Goal: Entertainment & Leisure: Consume media (video, audio)

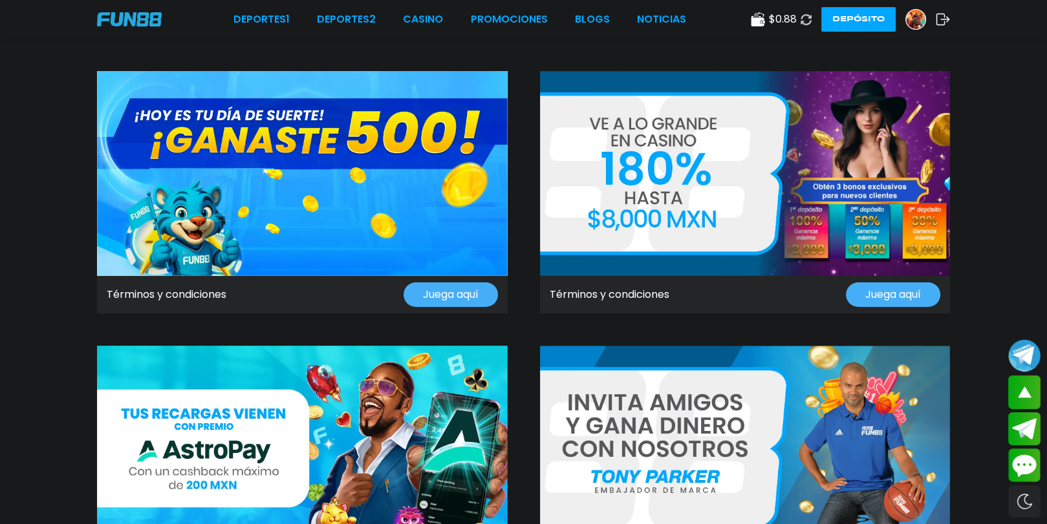
click at [227, 306] on div "Términos y condiciones Juega aquí" at bounding box center [302, 295] width 411 height 38
click at [202, 291] on link "Términos y condiciones" at bounding box center [167, 295] width 120 height 16
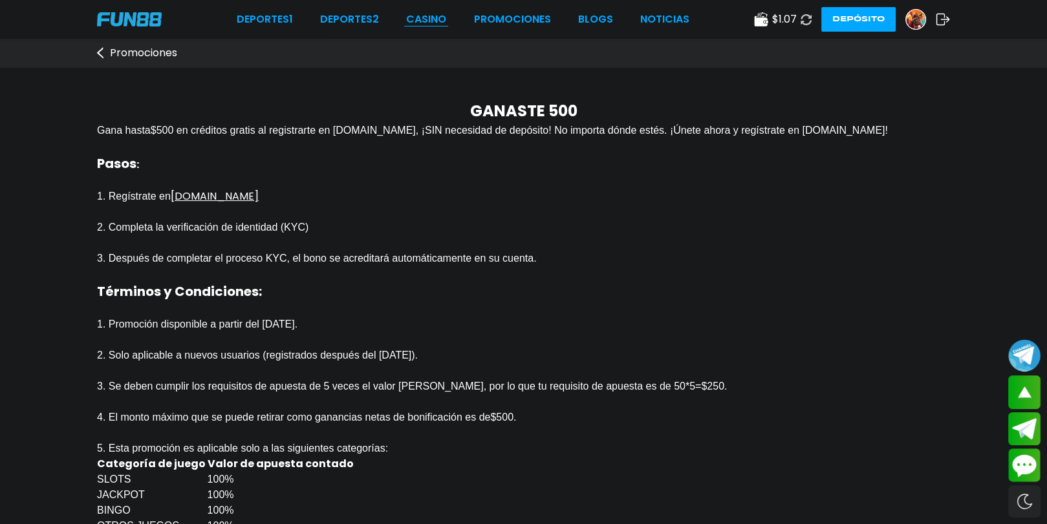
click at [424, 12] on link "CASINO" at bounding box center [426, 20] width 40 height 16
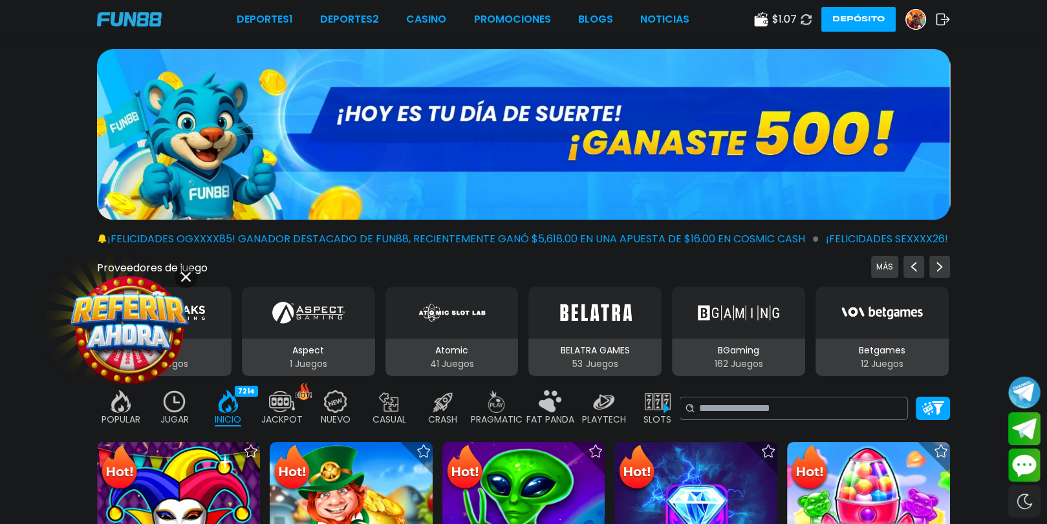
scroll to position [129, 0]
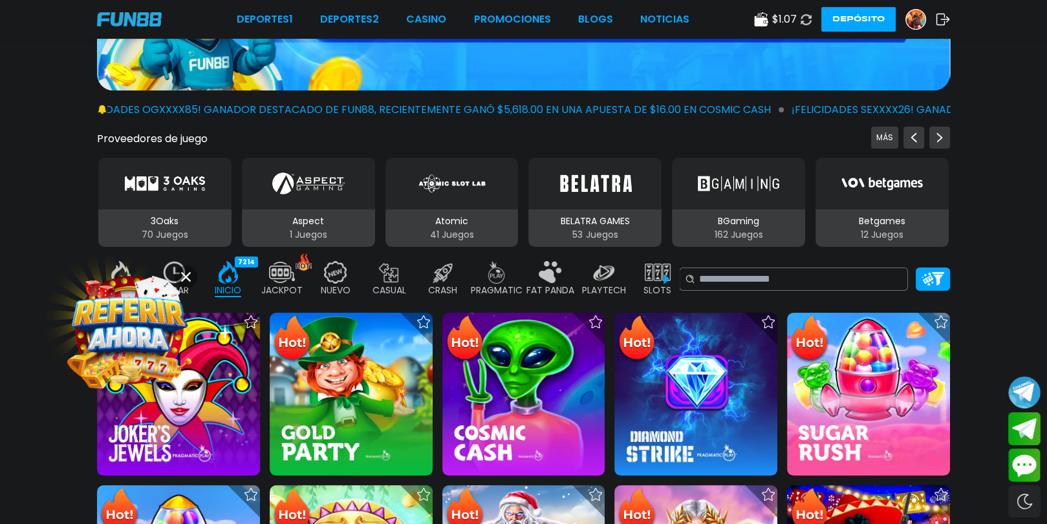
click at [923, 16] on img at bounding box center [915, 19] width 19 height 19
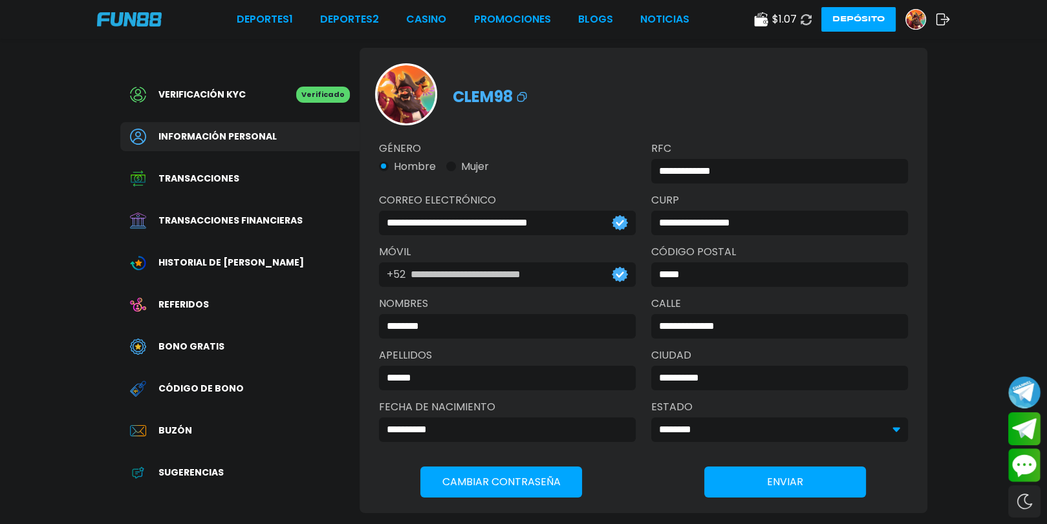
scroll to position [129, 0]
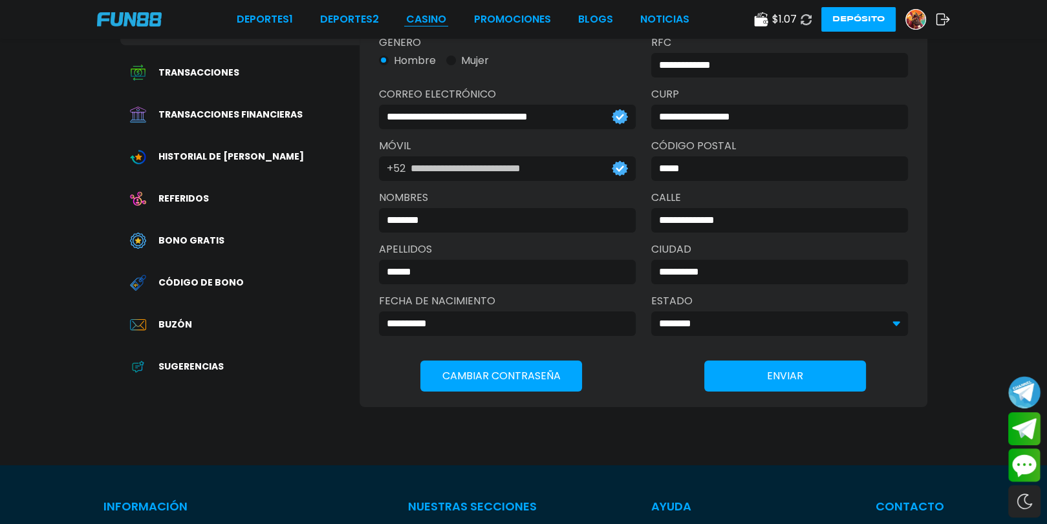
click at [435, 12] on link "CASINO" at bounding box center [426, 20] width 40 height 16
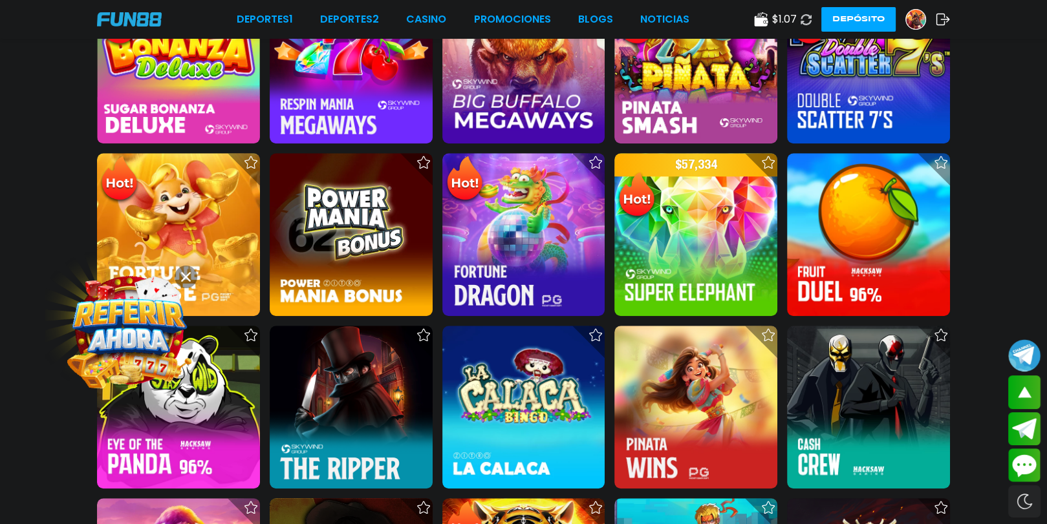
scroll to position [1035, 0]
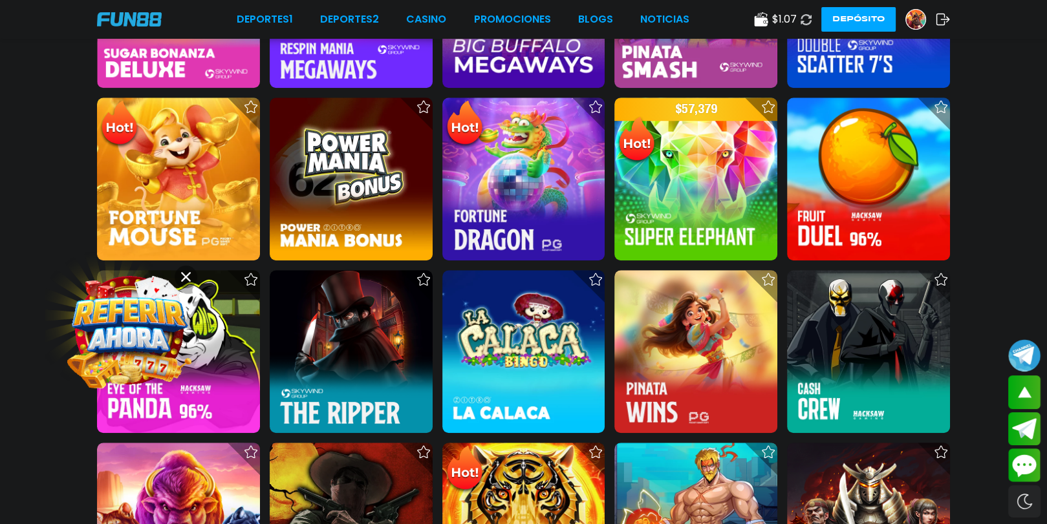
click at [182, 273] on use at bounding box center [186, 277] width 10 height 10
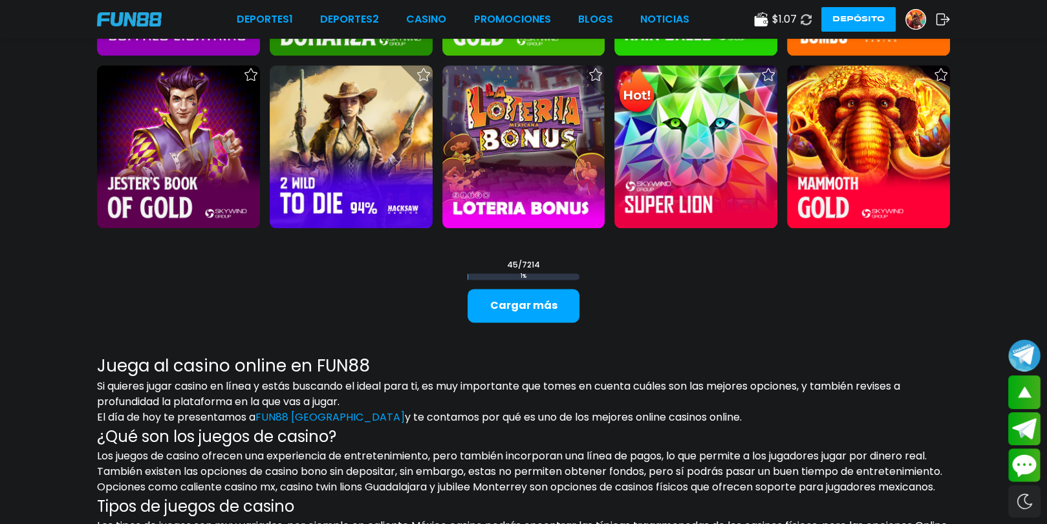
scroll to position [1876, 0]
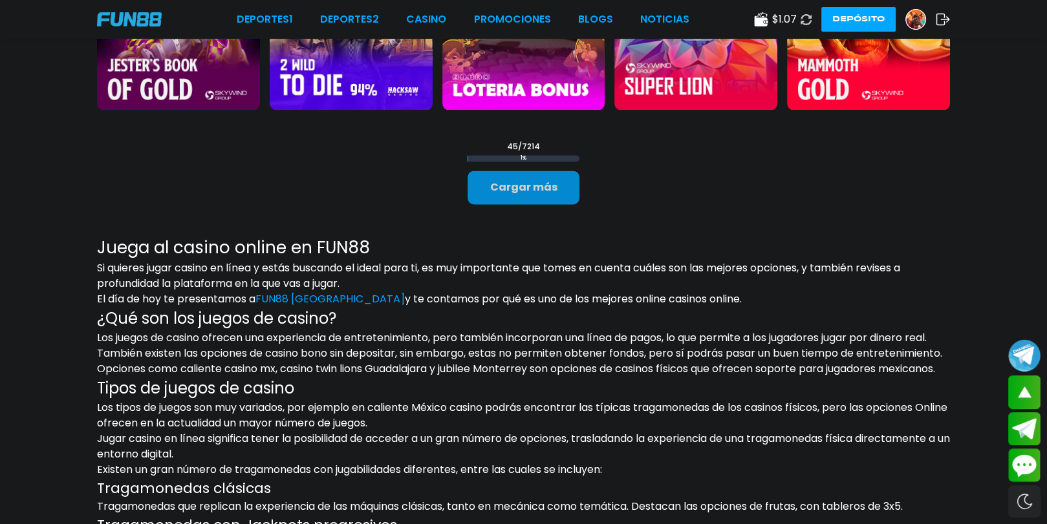
click at [511, 182] on button "Cargar más" at bounding box center [524, 188] width 112 height 34
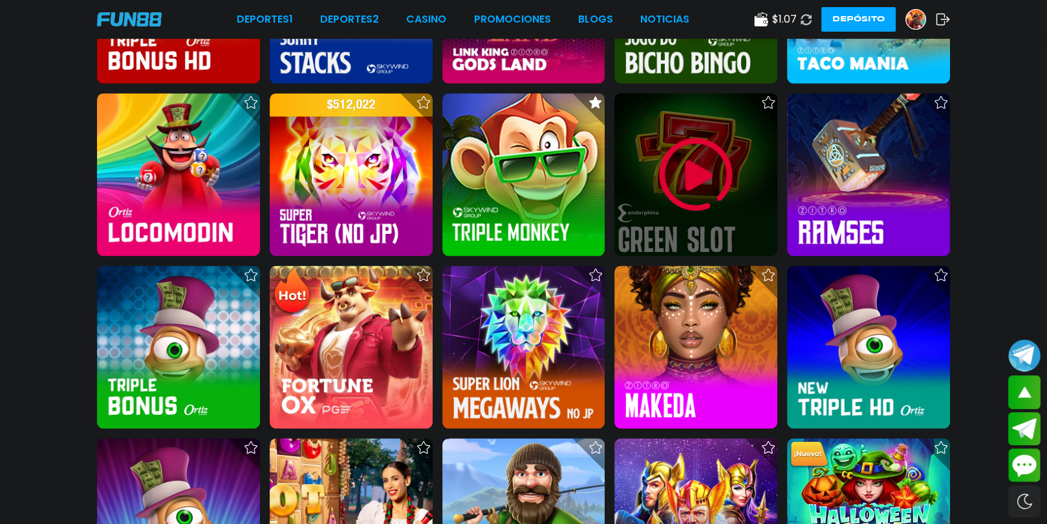
scroll to position [2070, 0]
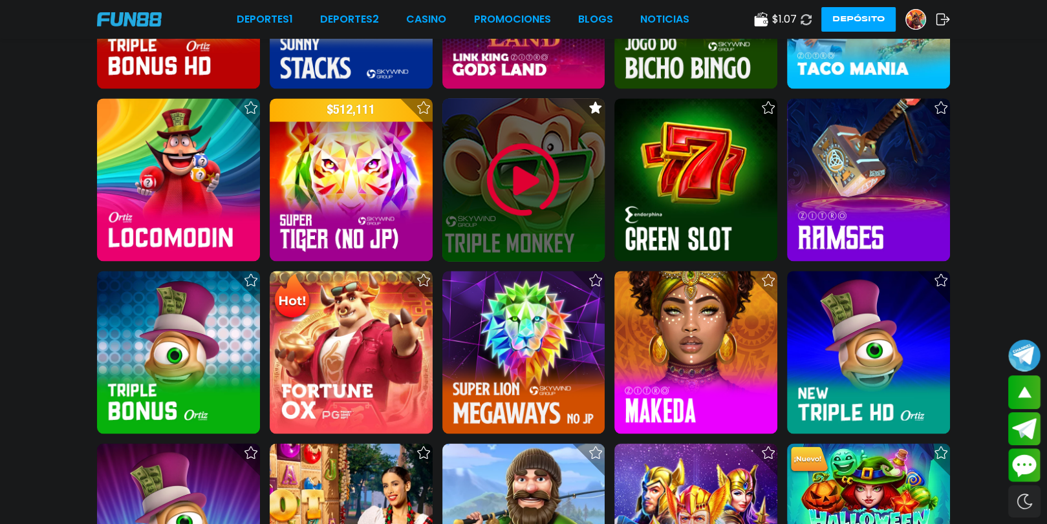
click at [524, 184] on img at bounding box center [523, 180] width 78 height 78
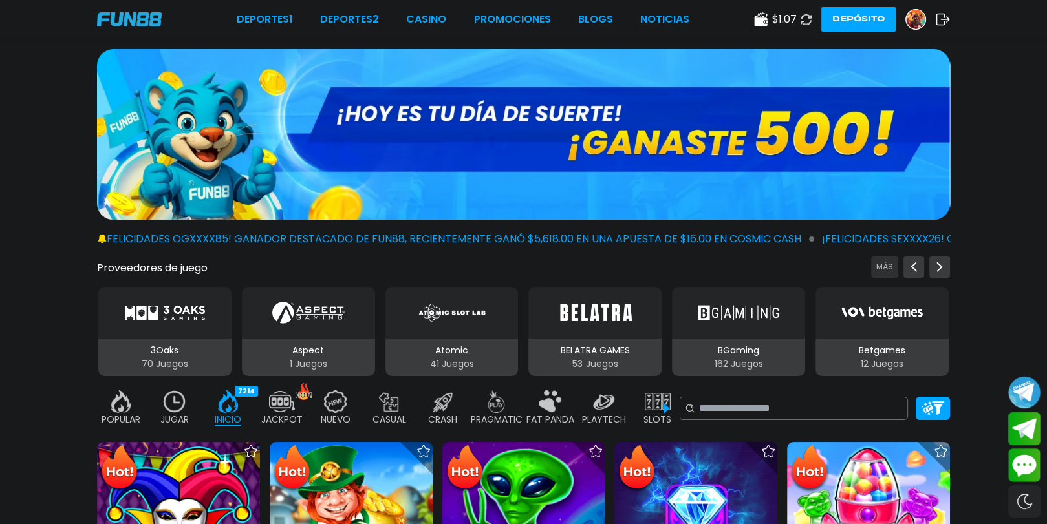
click at [889, 271] on button "MÁS" at bounding box center [884, 267] width 27 height 22
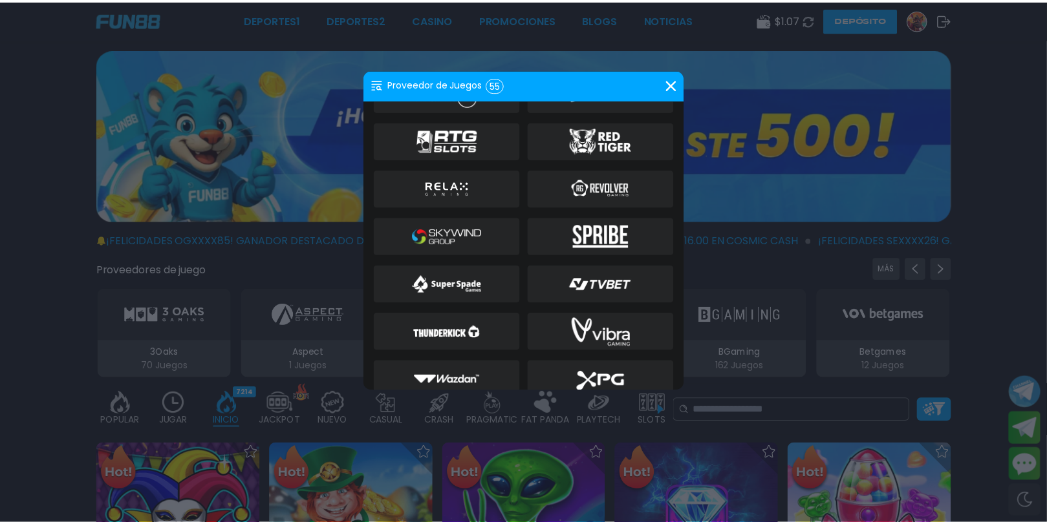
scroll to position [1059, 0]
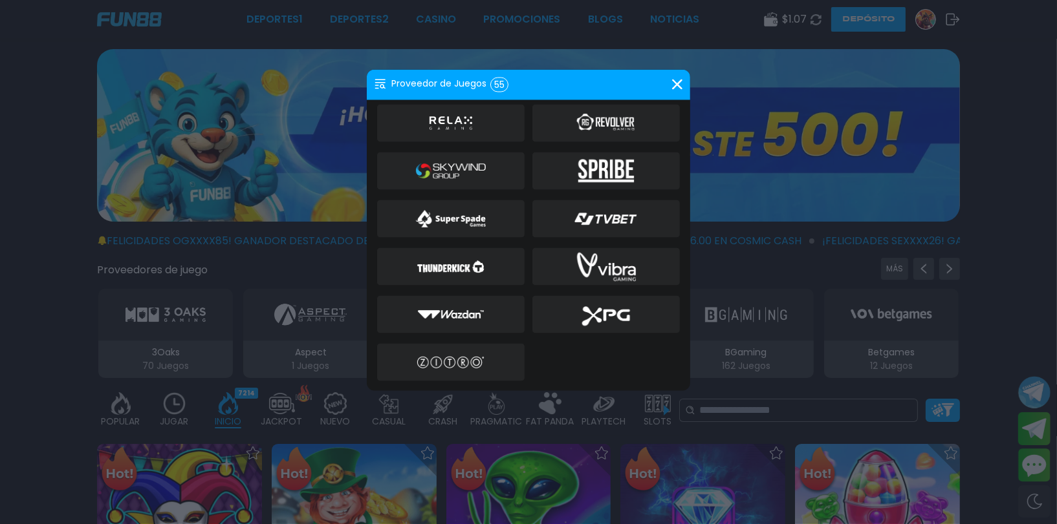
click at [491, 173] on div at bounding box center [450, 171] width 147 height 38
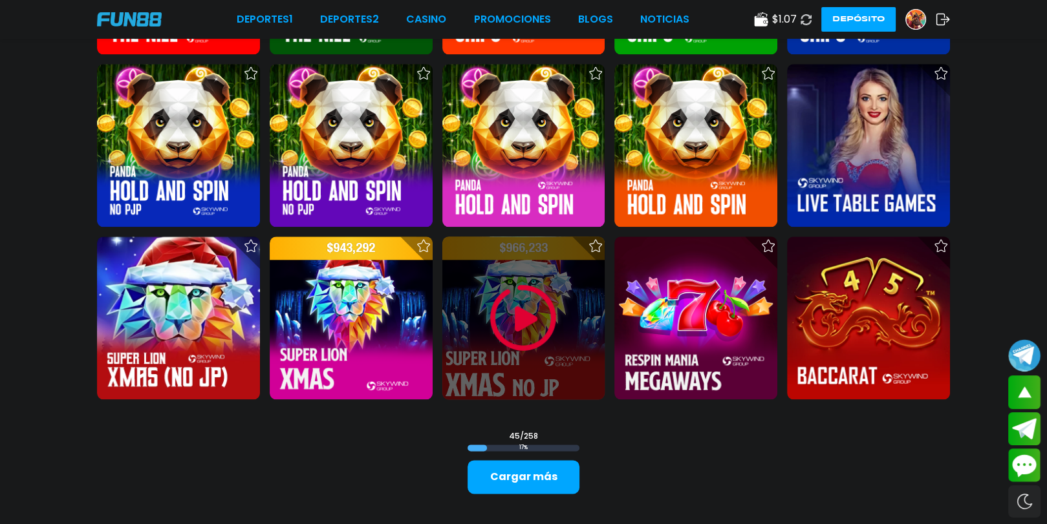
scroll to position [1681, 0]
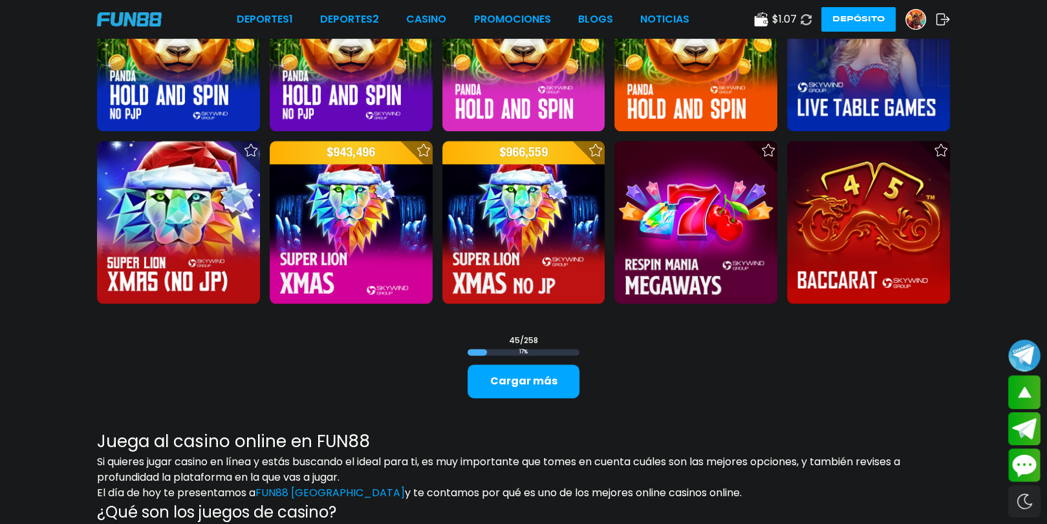
click at [863, 15] on button "Depósito" at bounding box center [858, 19] width 74 height 25
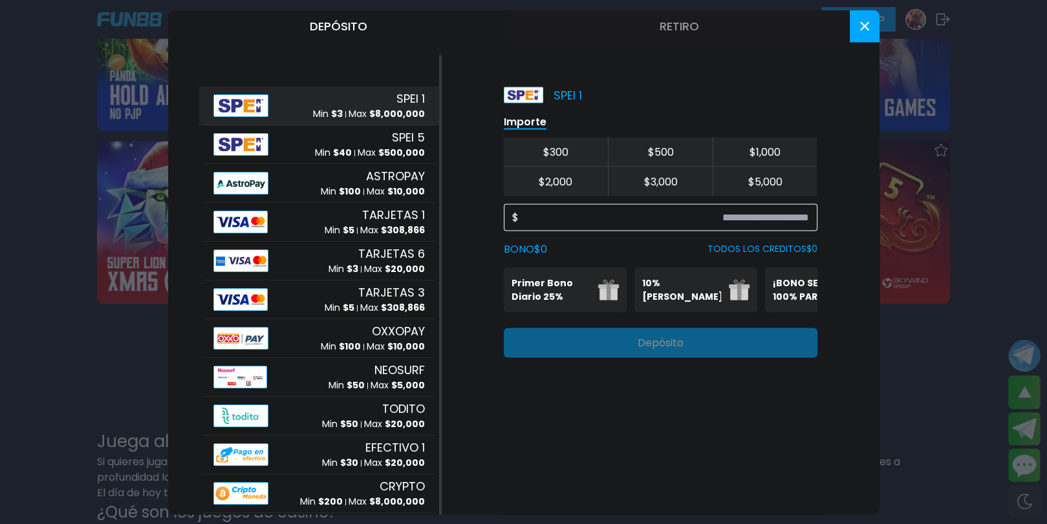
click at [764, 213] on input at bounding box center [664, 218] width 290 height 16
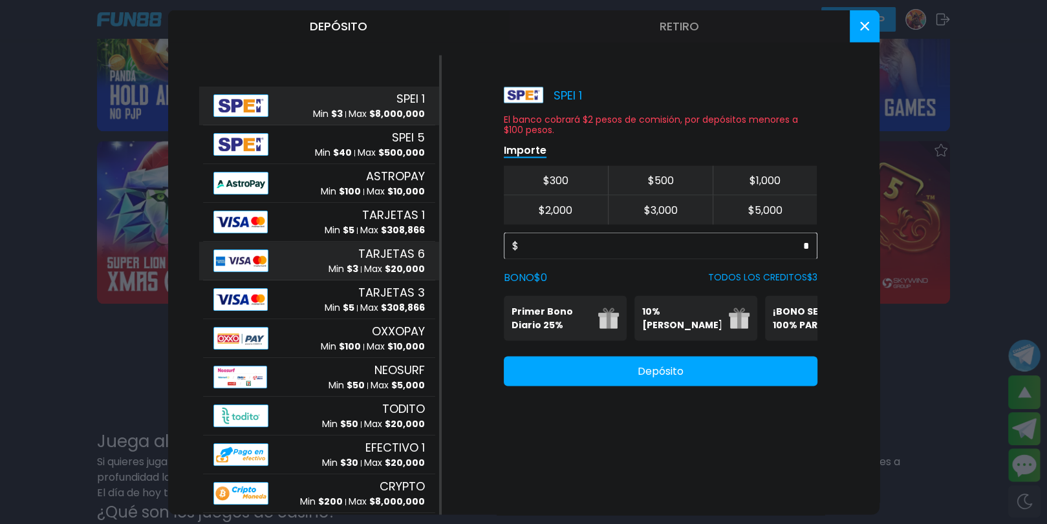
click at [358, 248] on span "TARJETAS 6" at bounding box center [391, 253] width 67 height 17
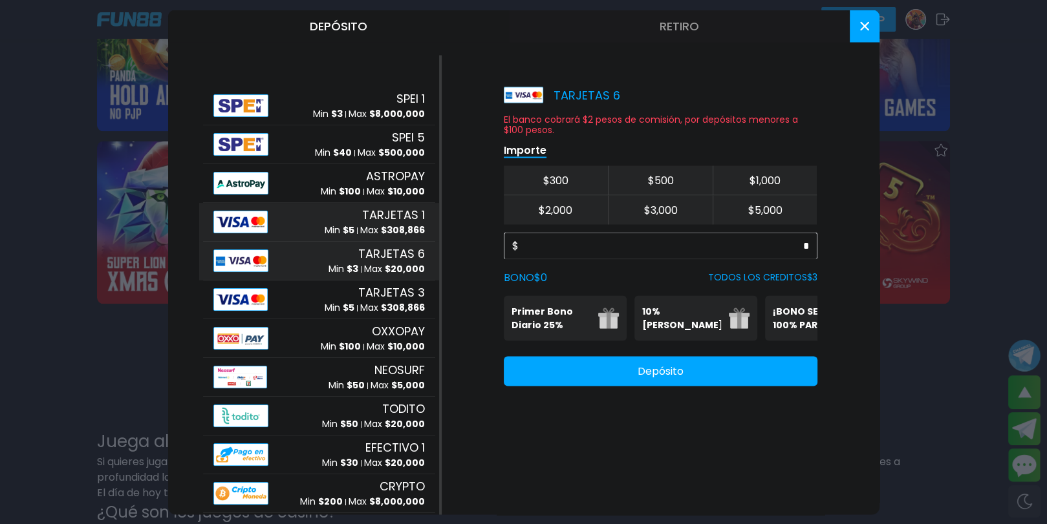
click at [367, 217] on span "TARJETAS 1" at bounding box center [393, 214] width 63 height 17
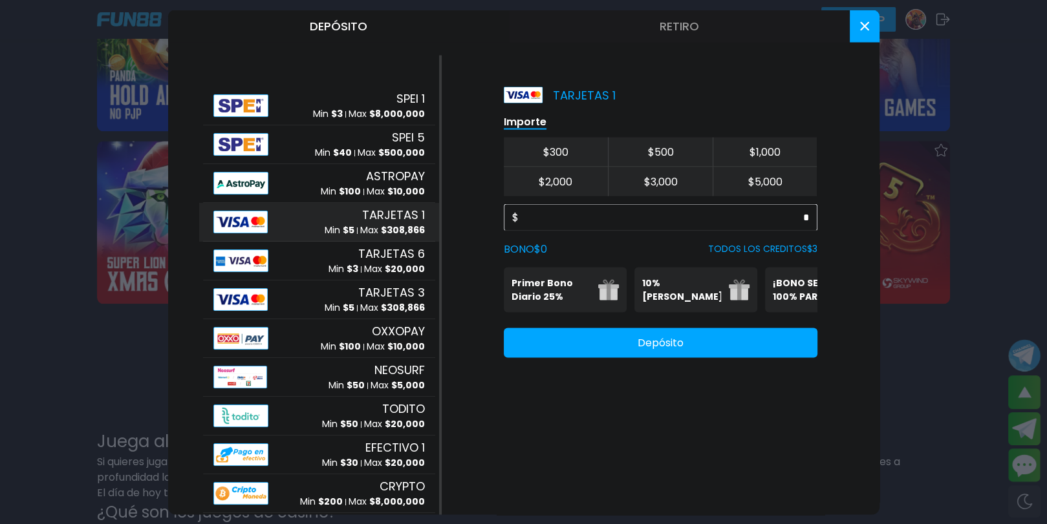
click at [568, 206] on div "$ *" at bounding box center [661, 217] width 314 height 27
click at [615, 213] on input "*" at bounding box center [664, 218] width 290 height 16
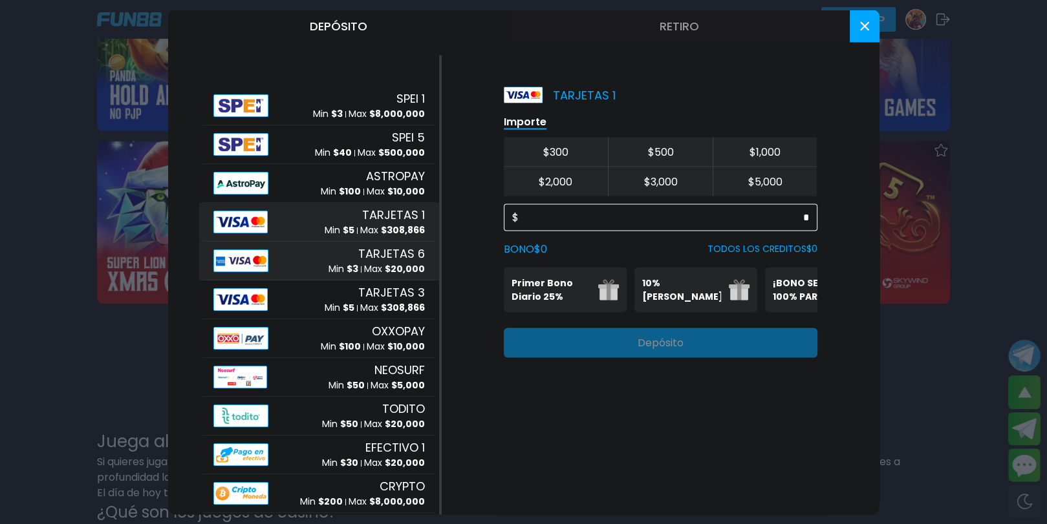
type input "*"
click at [360, 256] on span "TARJETAS 6" at bounding box center [391, 253] width 67 height 17
click at [799, 216] on input "*" at bounding box center [664, 218] width 290 height 16
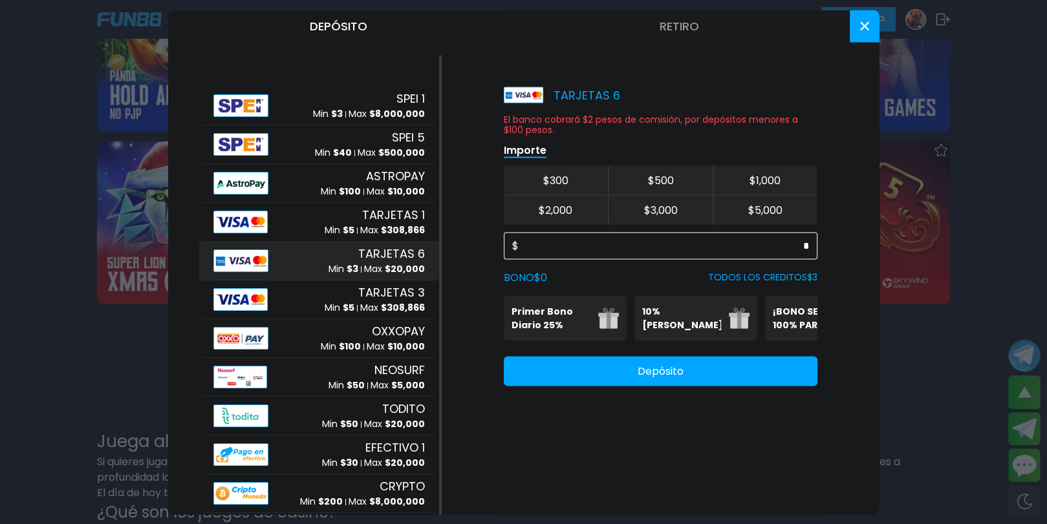
type input "*"
click at [0, 270] on html "Deportes 1 Deportes 2 CASINO Promociones BLOGS NOTICIAS $ 1.07 Depósito ¡FELICI…" at bounding box center [523, 276] width 1047 height 3915
click at [865, 13] on button at bounding box center [865, 26] width 30 height 32
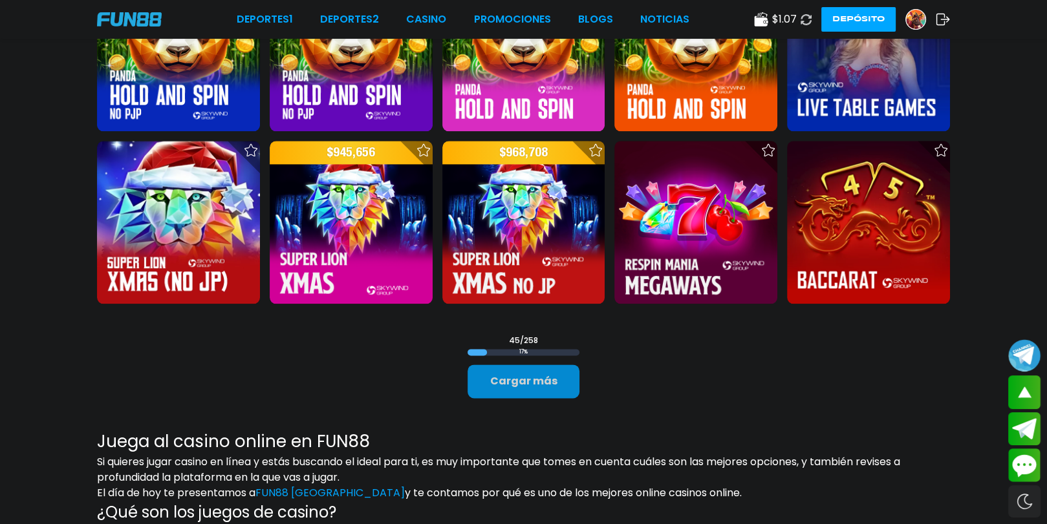
click at [536, 377] on button "Cargar más" at bounding box center [524, 382] width 112 height 34
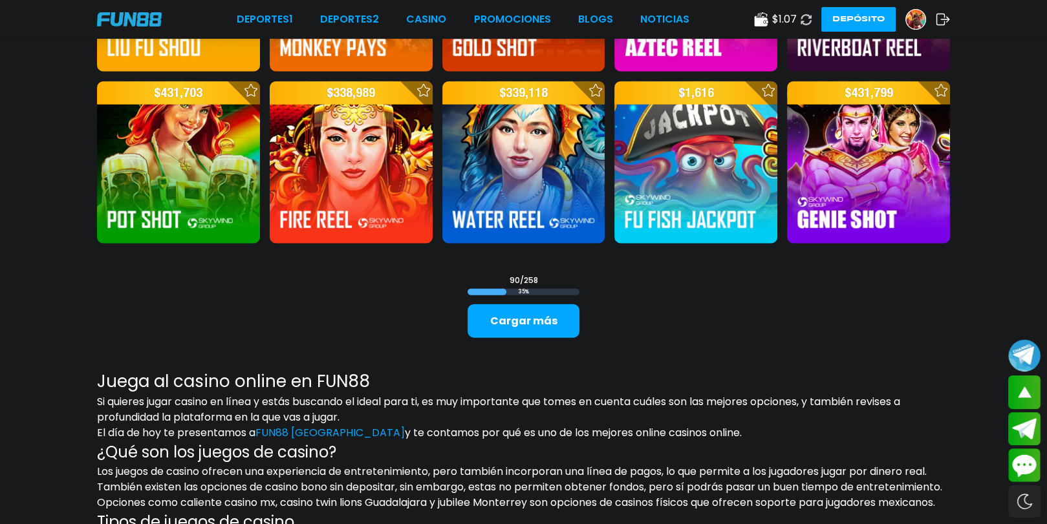
scroll to position [3298, 0]
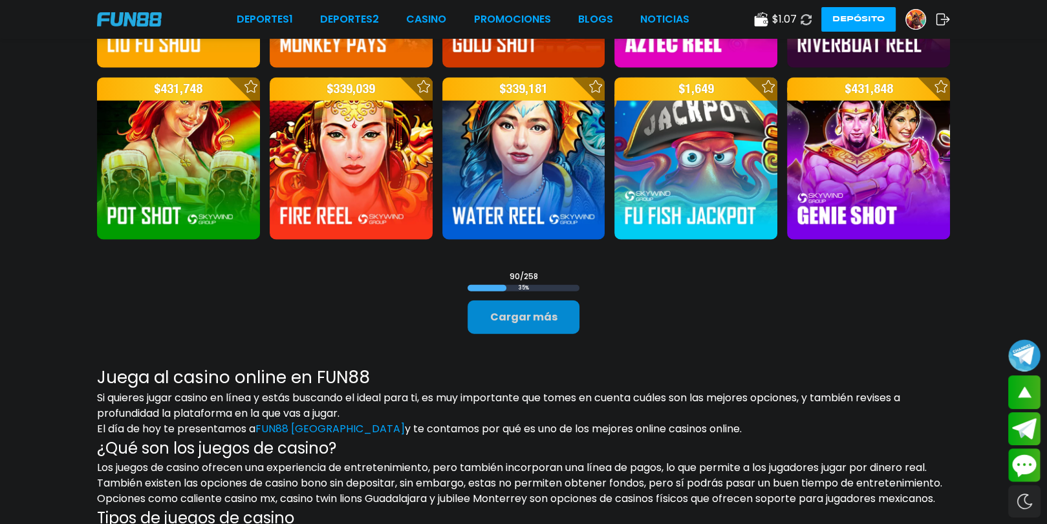
click at [546, 325] on button "Cargar más" at bounding box center [524, 318] width 112 height 34
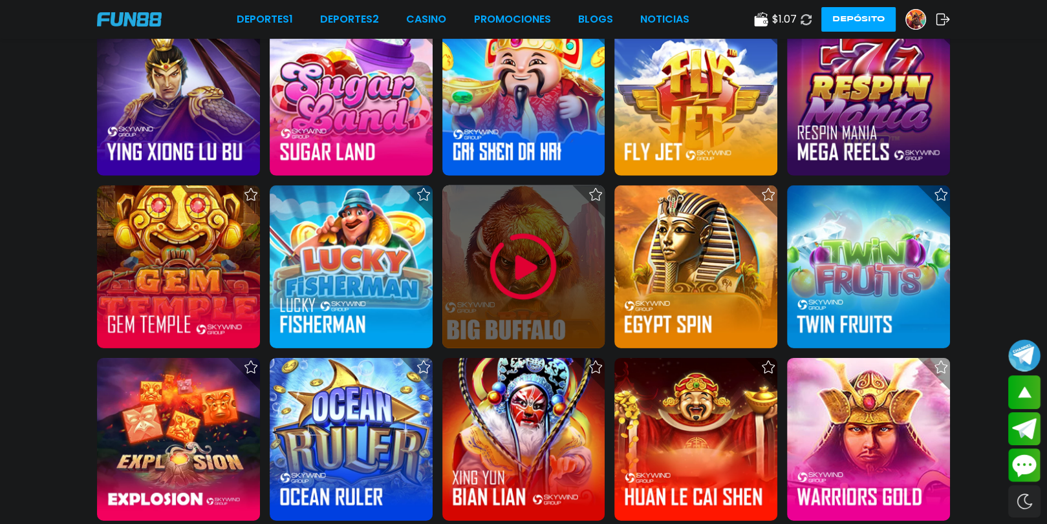
scroll to position [4656, 0]
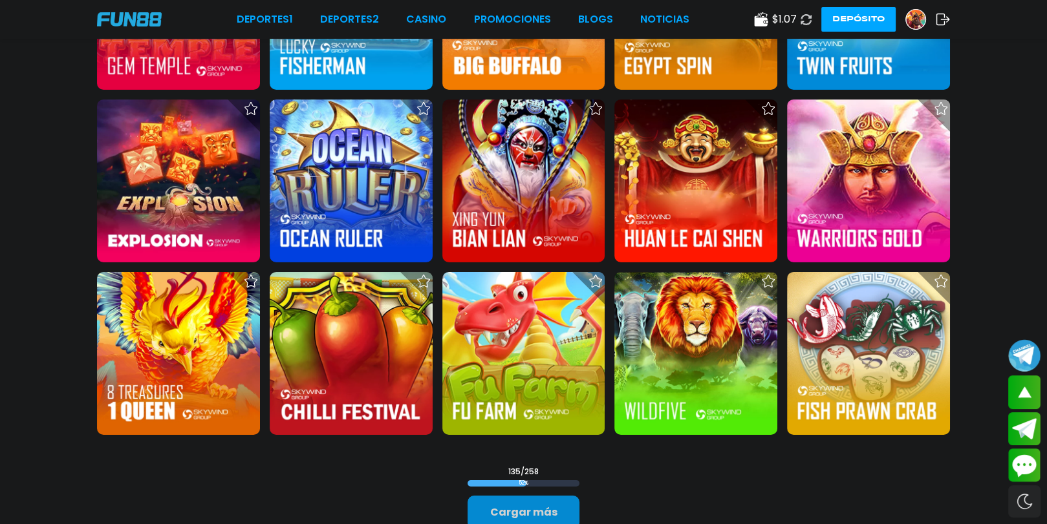
click at [538, 514] on button "Cargar más" at bounding box center [524, 513] width 112 height 34
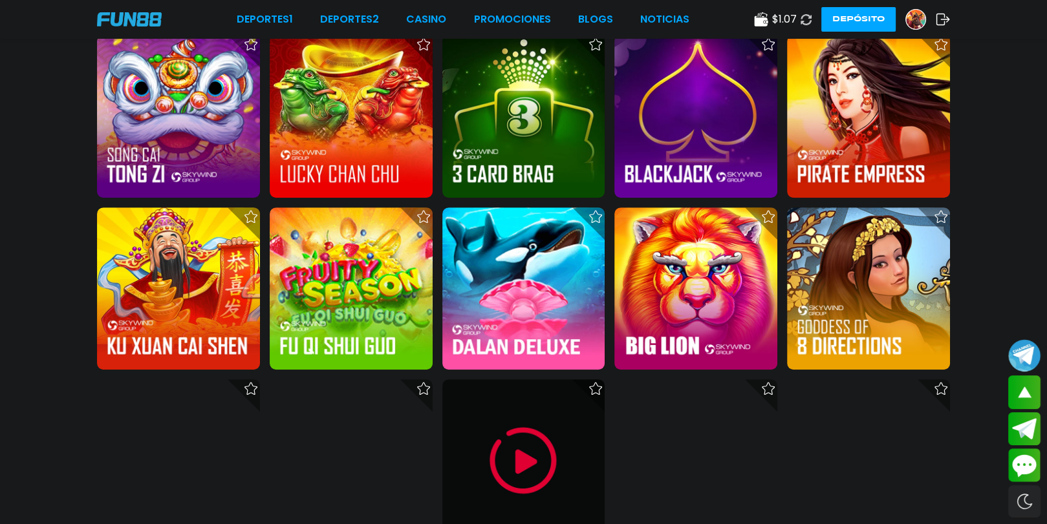
scroll to position [5950, 0]
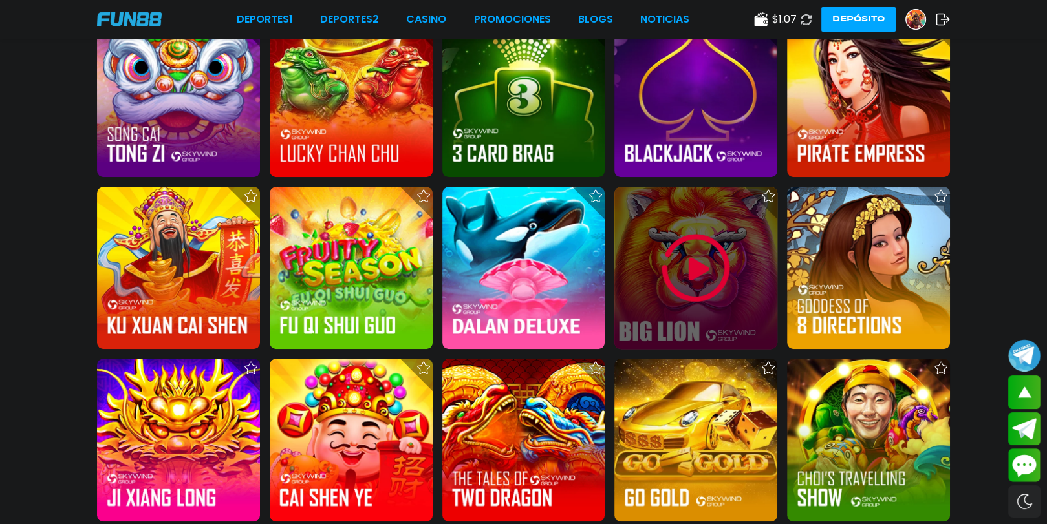
click at [655, 255] on div at bounding box center [695, 268] width 163 height 163
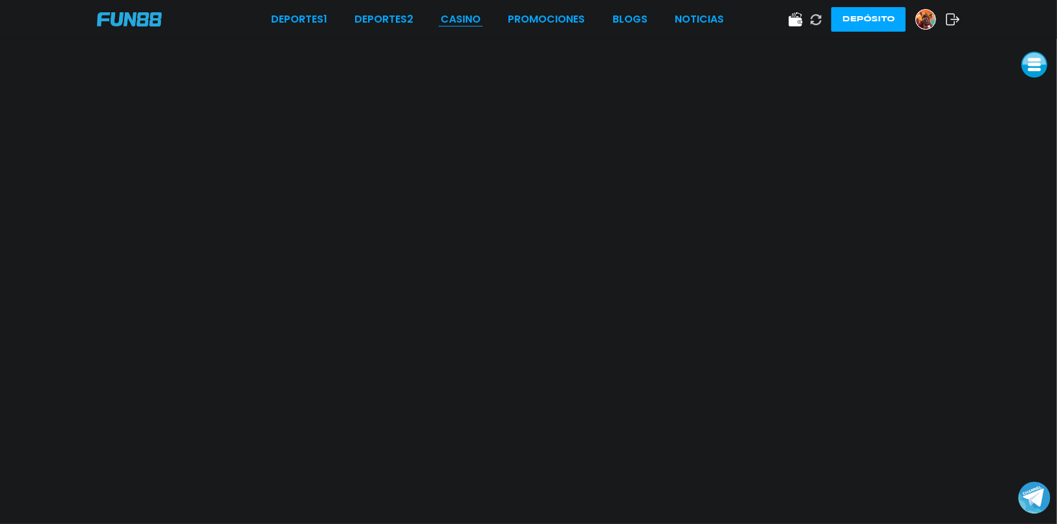
click at [472, 26] on link "CASINO" at bounding box center [460, 20] width 40 height 16
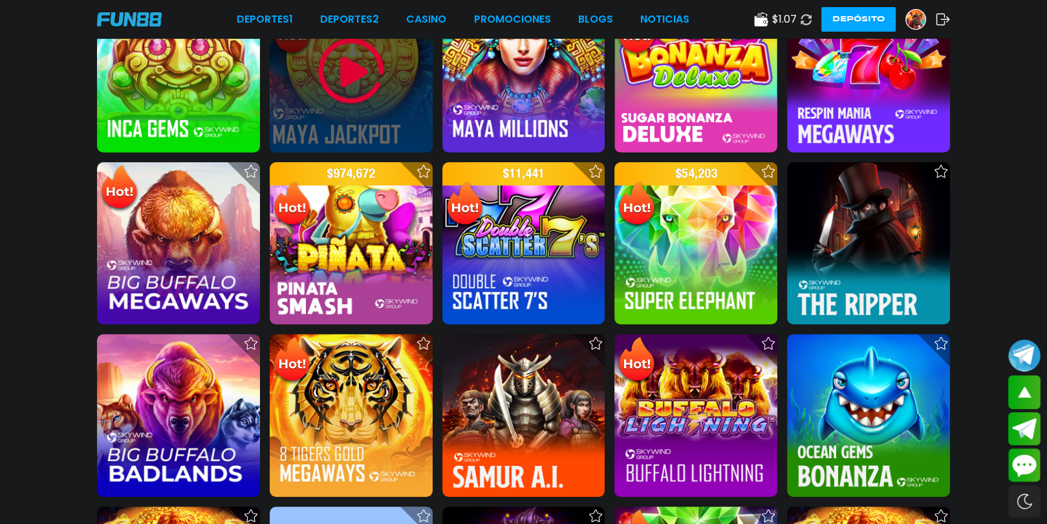
scroll to position [194, 0]
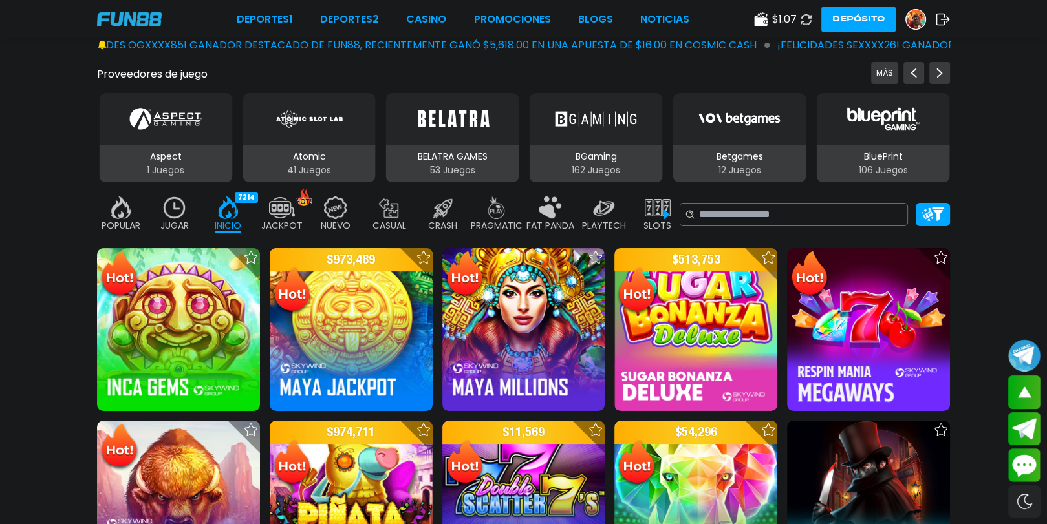
click at [647, 219] on p "SLOTS" at bounding box center [657, 226] width 28 height 14
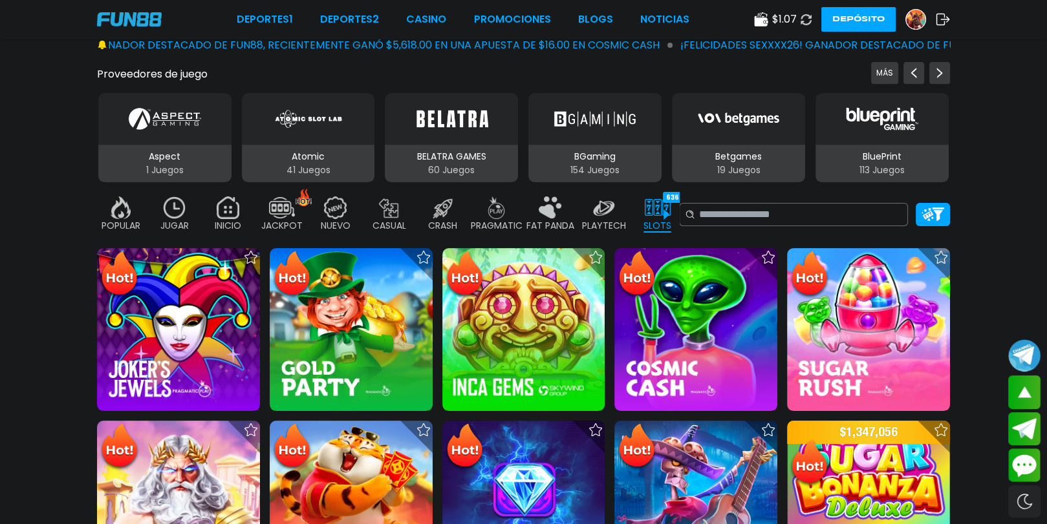
click at [154, 345] on img at bounding box center [178, 329] width 163 height 163
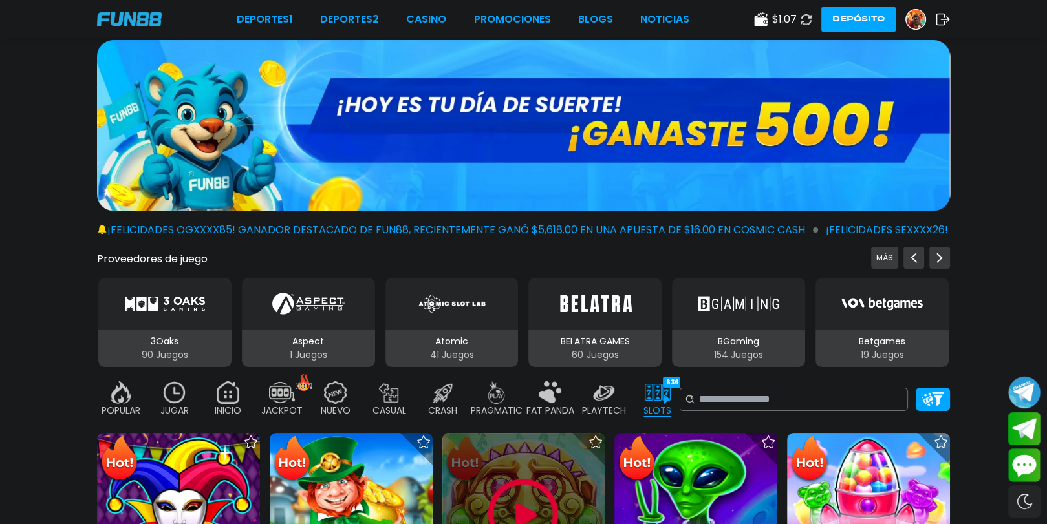
scroll to position [388, 0]
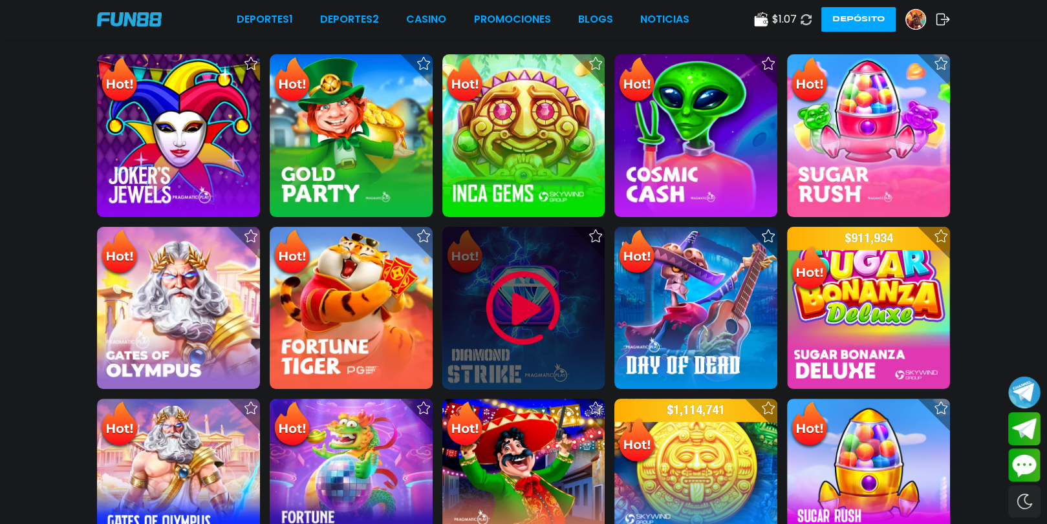
click at [541, 313] on img at bounding box center [523, 309] width 78 height 78
